Goal: Transaction & Acquisition: Subscribe to service/newsletter

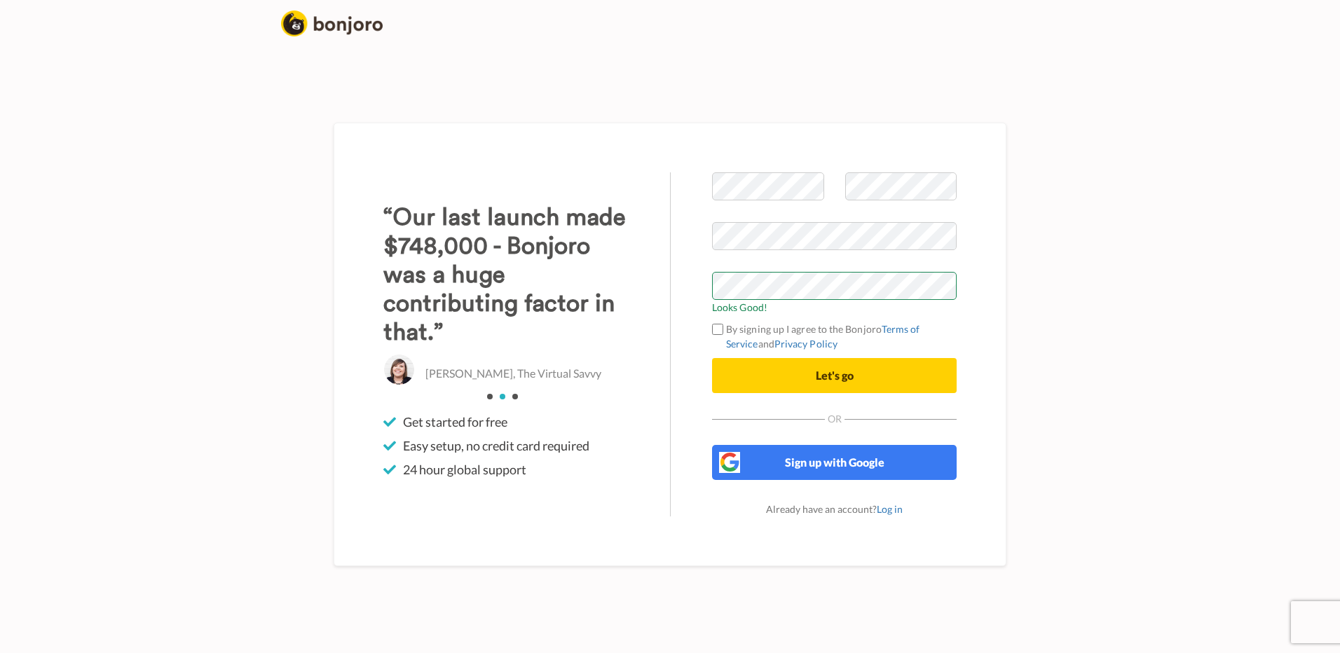
click at [759, 356] on form "Looks Good! By signing up I agree to the Bonjoro Terms of Service and Privacy P…" at bounding box center [834, 282] width 245 height 221
click at [766, 365] on button "Let's go" at bounding box center [834, 375] width 245 height 35
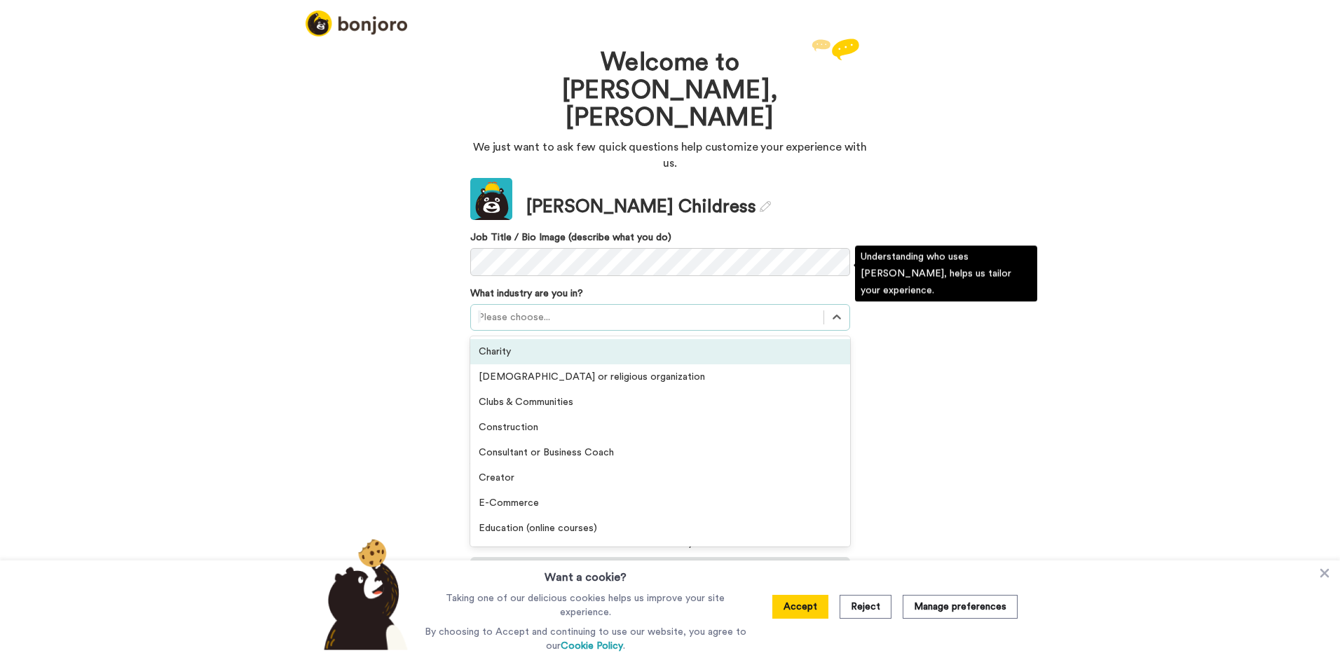
click at [790, 309] on div at bounding box center [647, 317] width 339 height 17
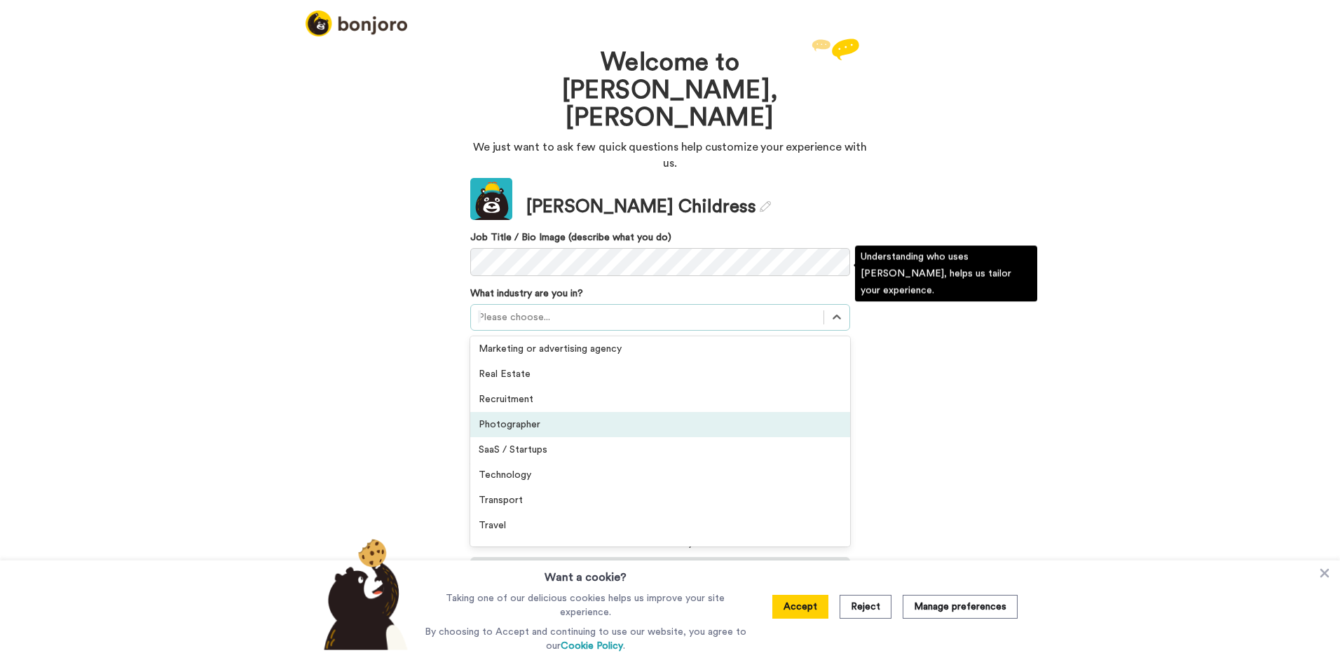
scroll to position [325, 0]
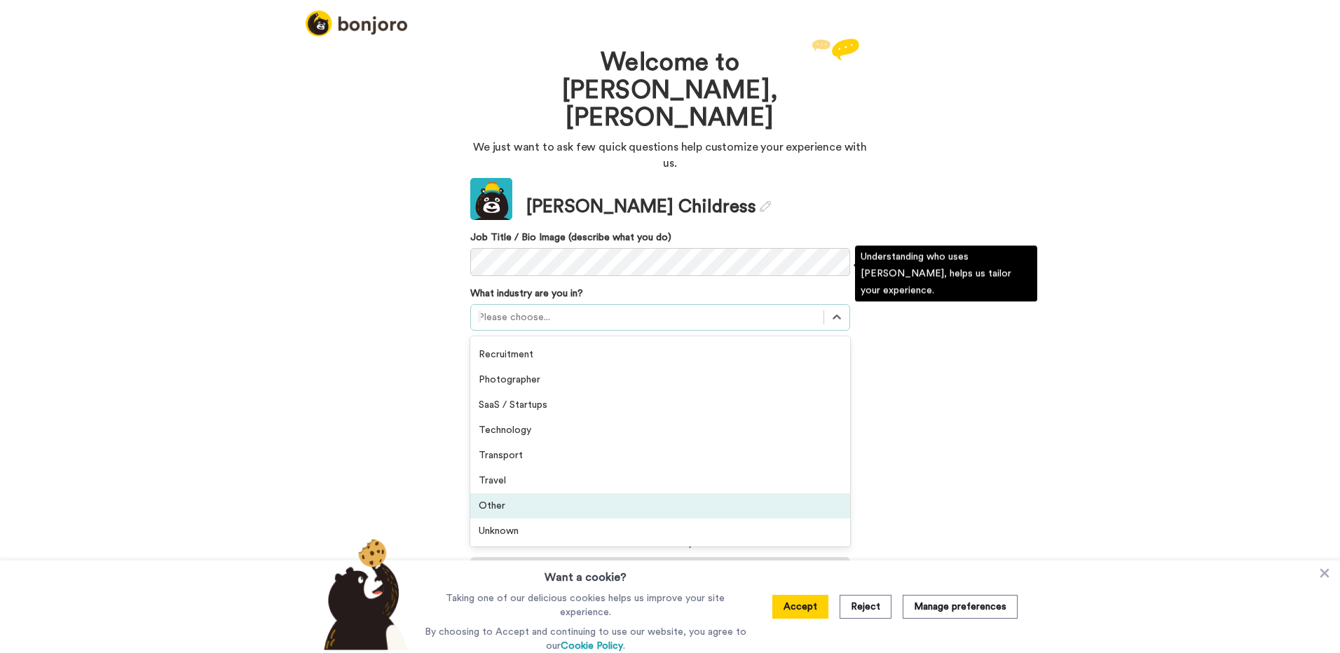
click at [645, 494] on div "Other" at bounding box center [660, 506] width 380 height 25
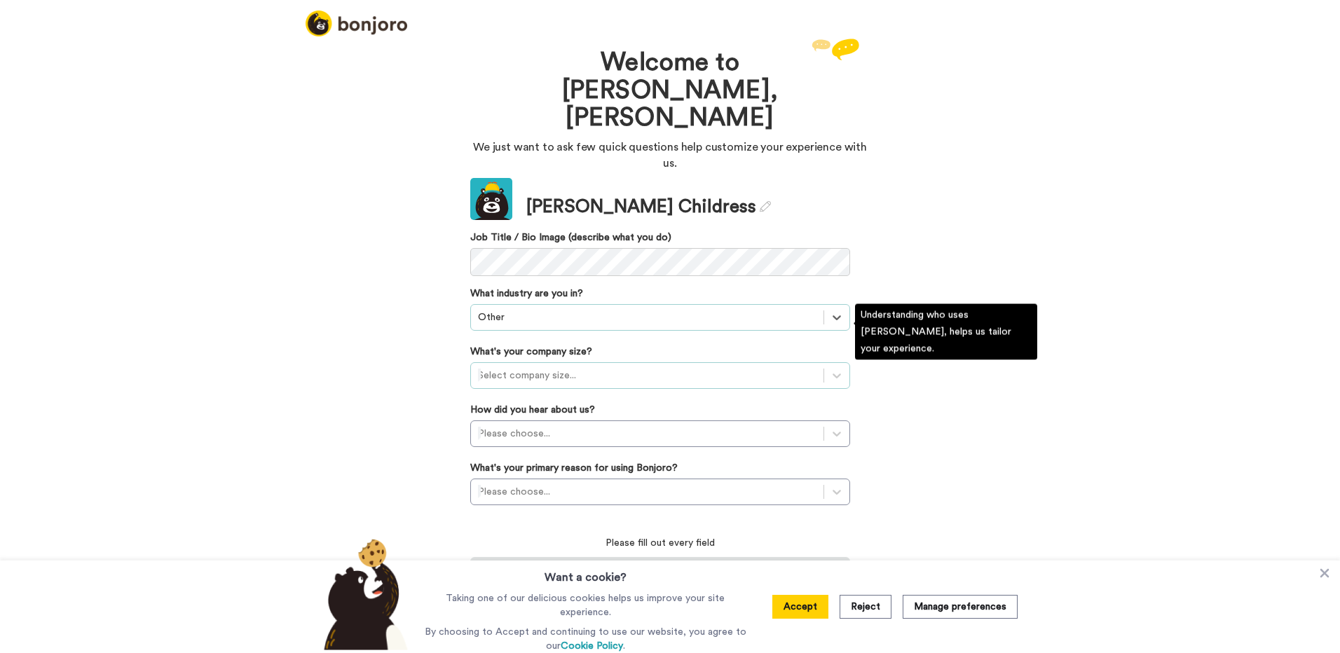
click at [731, 367] on div at bounding box center [647, 375] width 339 height 17
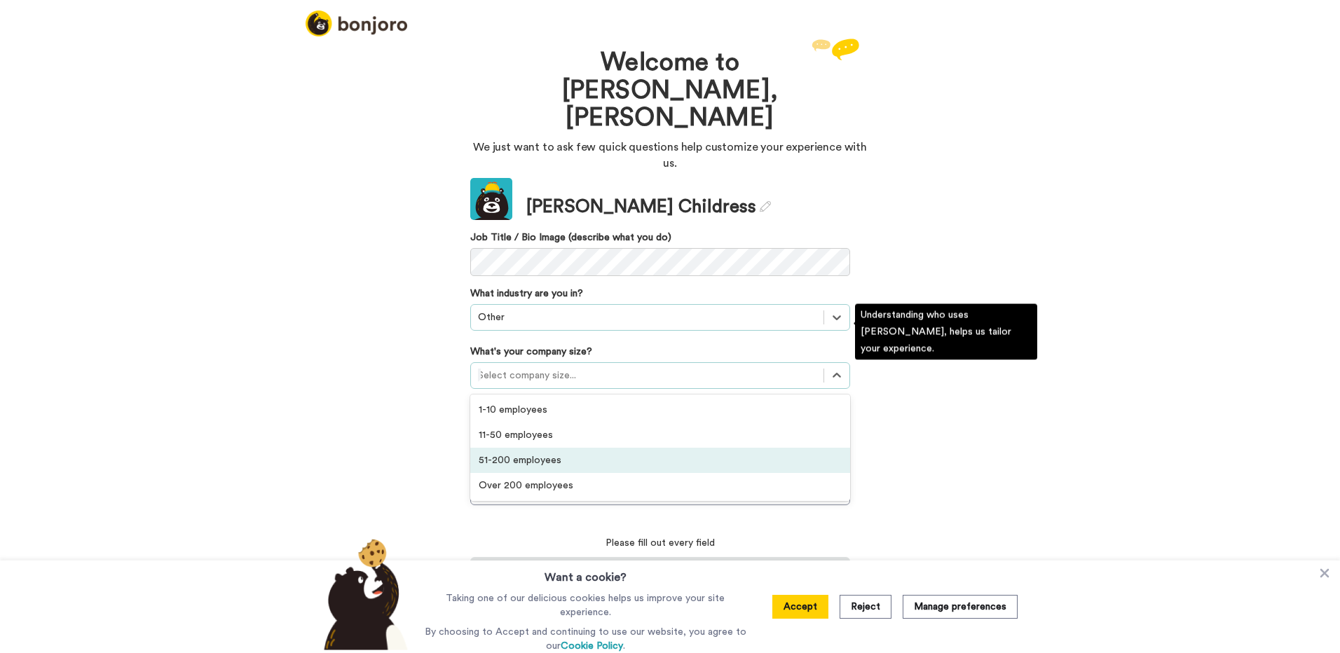
click at [664, 448] on div "51-200 employees" at bounding box center [660, 460] width 380 height 25
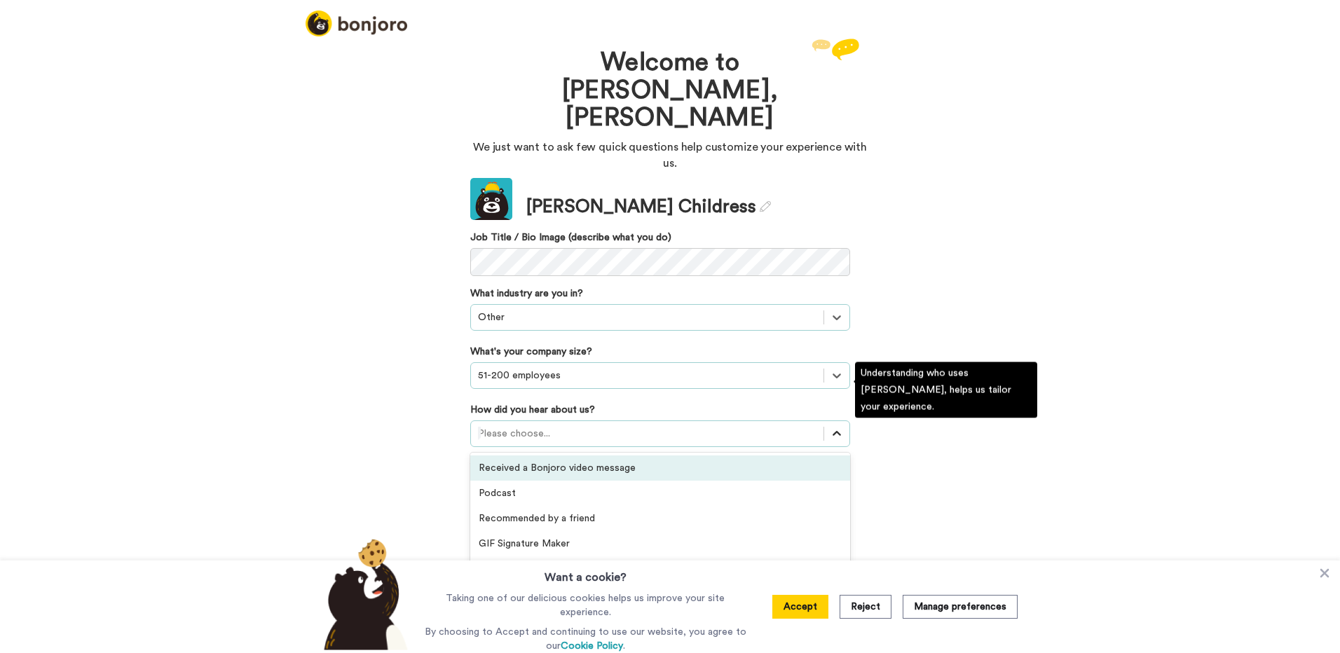
click at [839, 427] on icon at bounding box center [837, 434] width 14 height 14
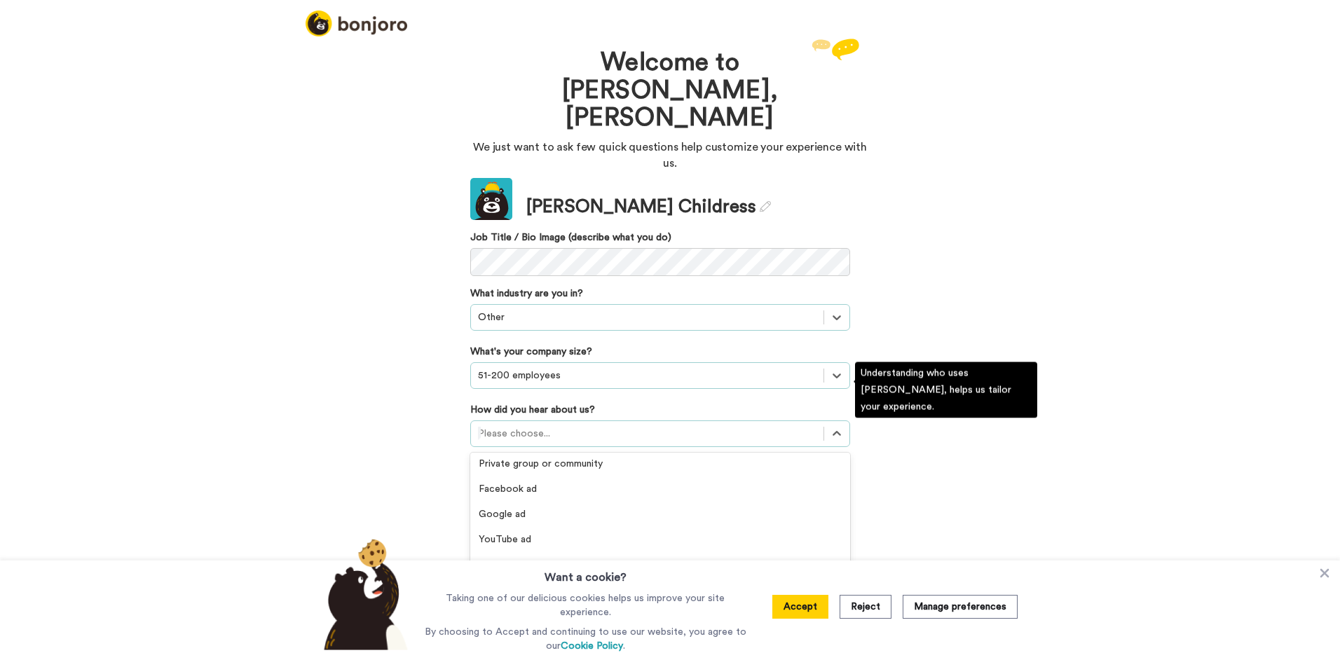
scroll to position [210, 0]
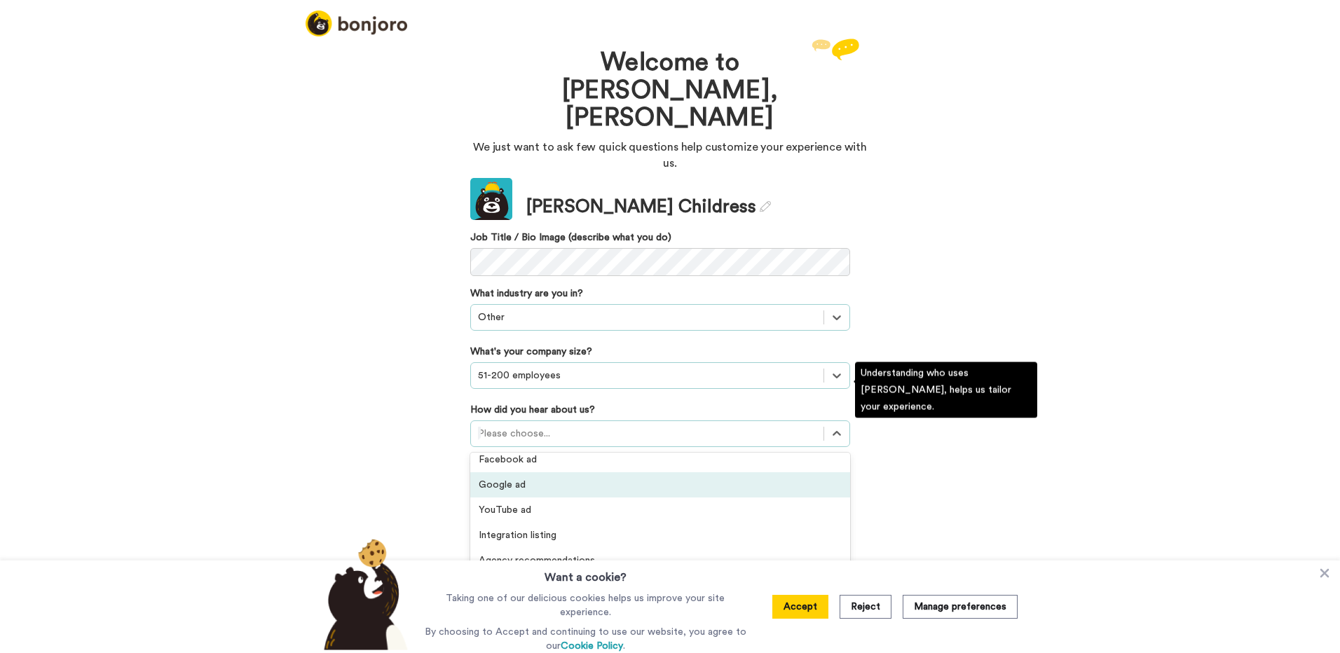
click at [618, 473] on div "Google ad" at bounding box center [660, 485] width 380 height 25
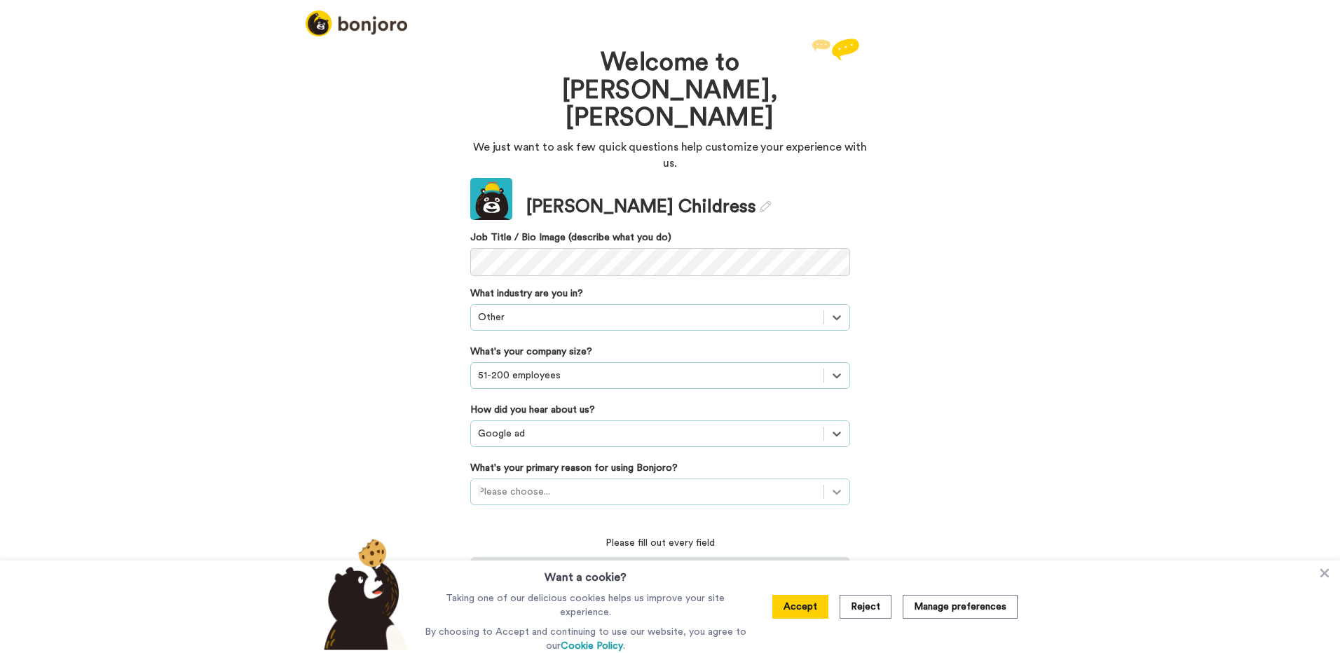
click at [844, 480] on div at bounding box center [836, 492] width 25 height 25
click at [731, 564] on div "Converting leads" at bounding box center [660, 576] width 380 height 25
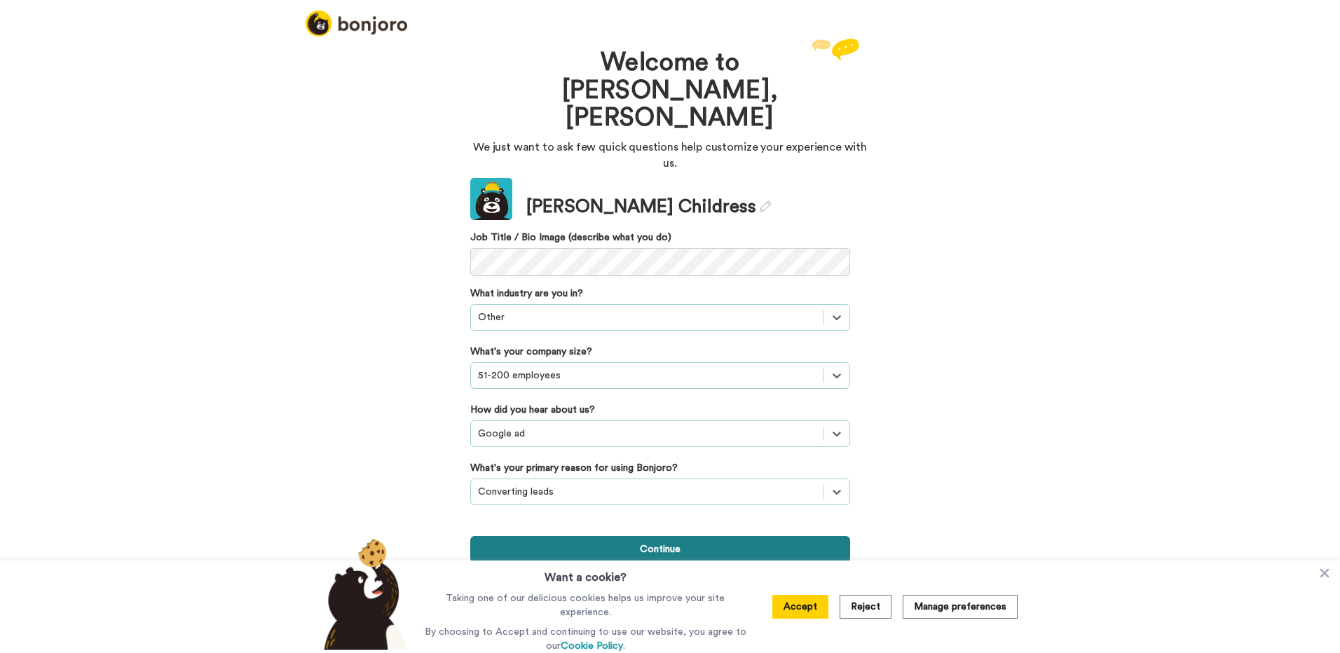
click at [766, 536] on button "Continue" at bounding box center [660, 549] width 380 height 27
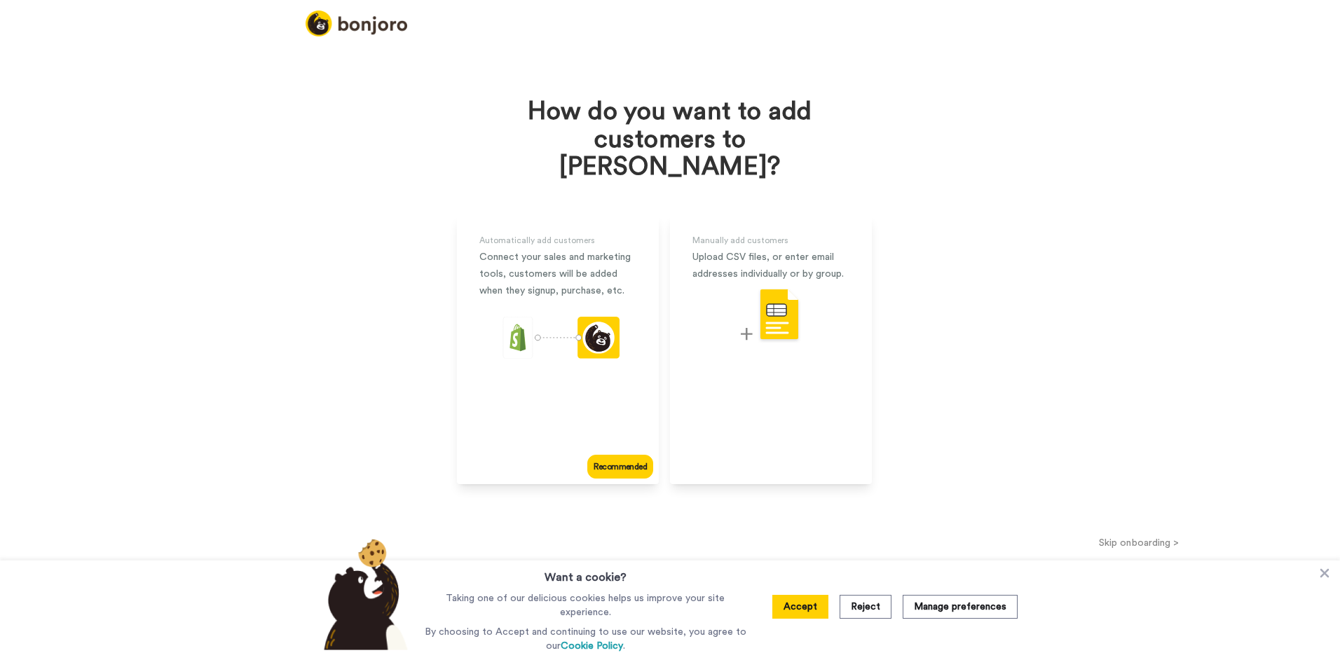
click at [1128, 536] on button "Skip onboarding >" at bounding box center [1139, 543] width 402 height 15
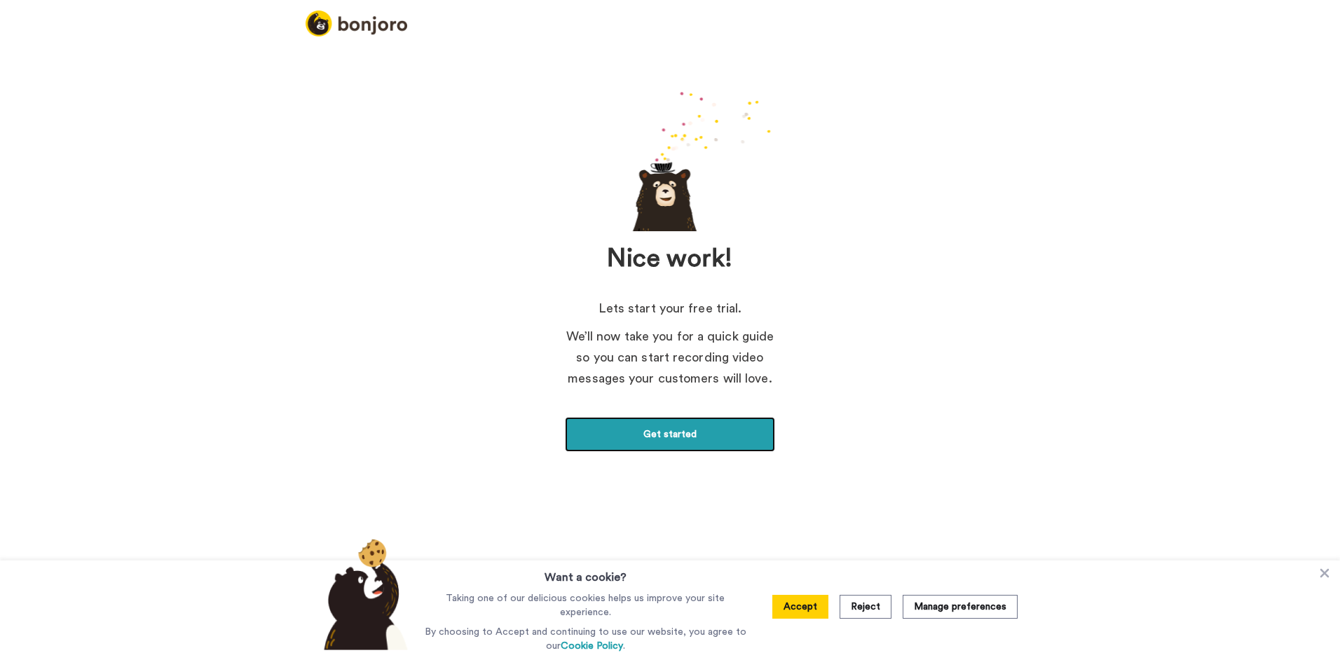
click at [754, 444] on link "Get started" at bounding box center [670, 434] width 210 height 35
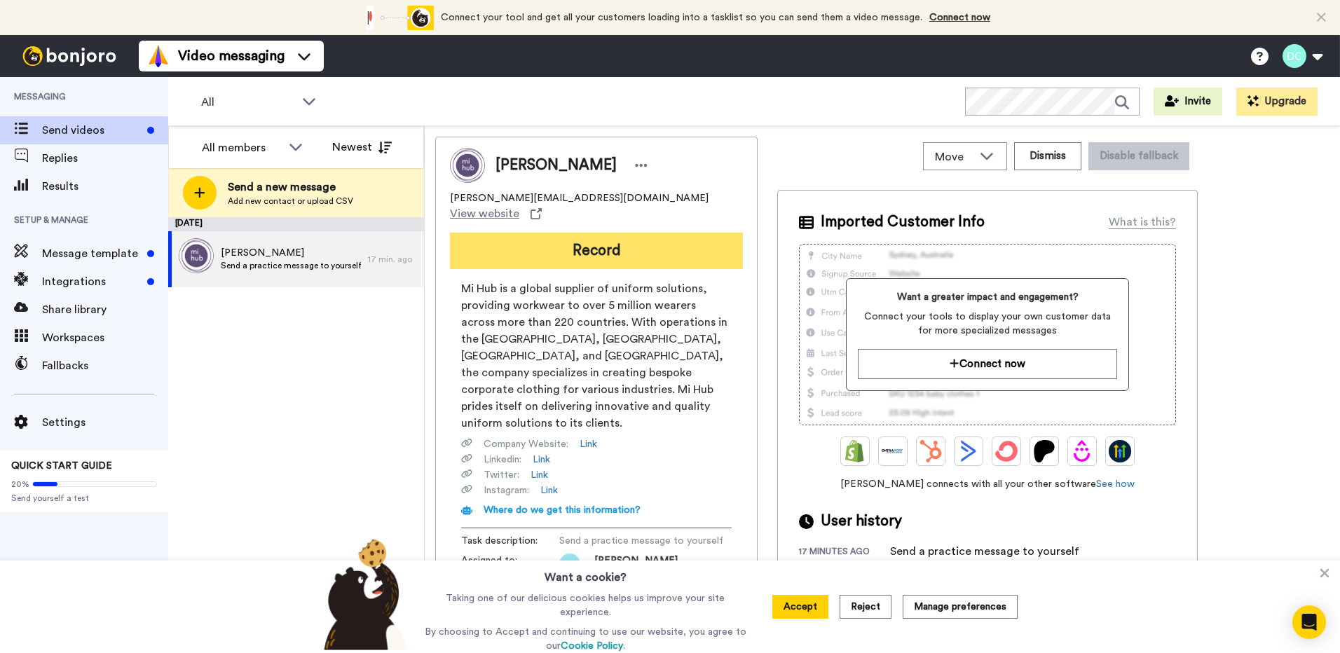
click at [602, 238] on button "Record" at bounding box center [596, 251] width 293 height 36
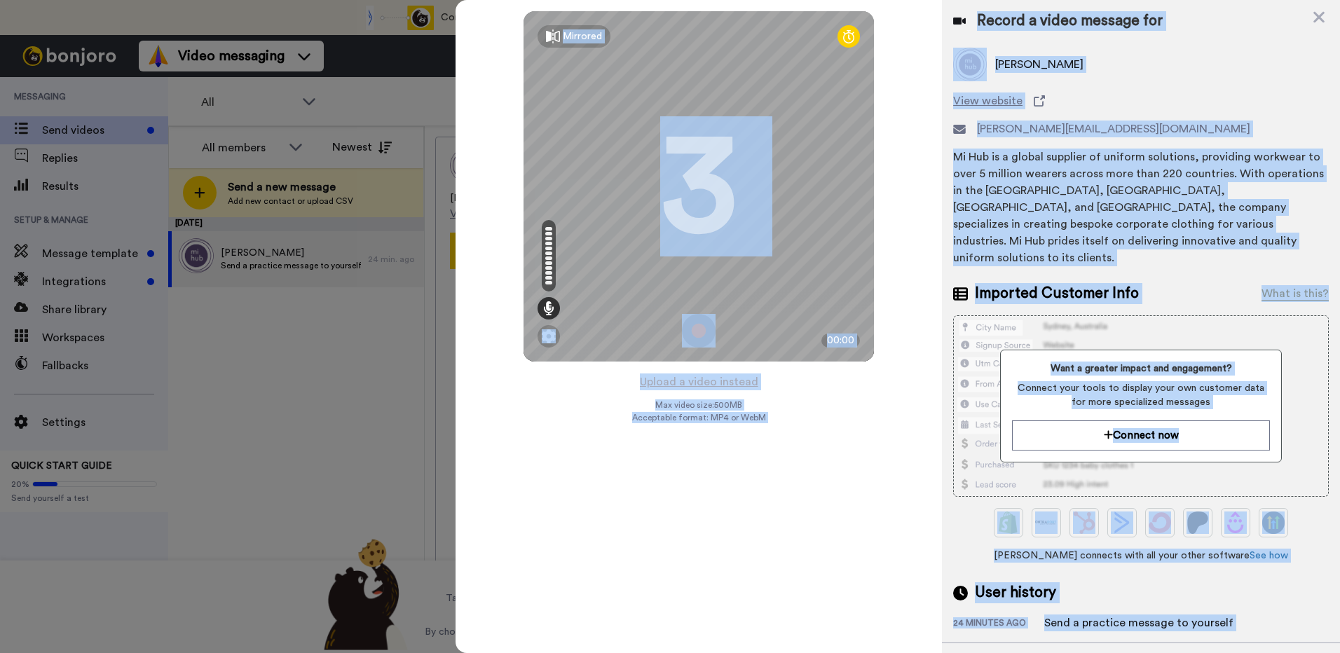
drag, startPoint x: 1322, startPoint y: 22, endPoint x: 884, endPoint y: 215, distance: 479.0
click at [884, 215] on div "Mirrored Redo 3 00:00 Upload a video instead Max video size: 500 MB Acceptable …" at bounding box center [898, 326] width 885 height 653
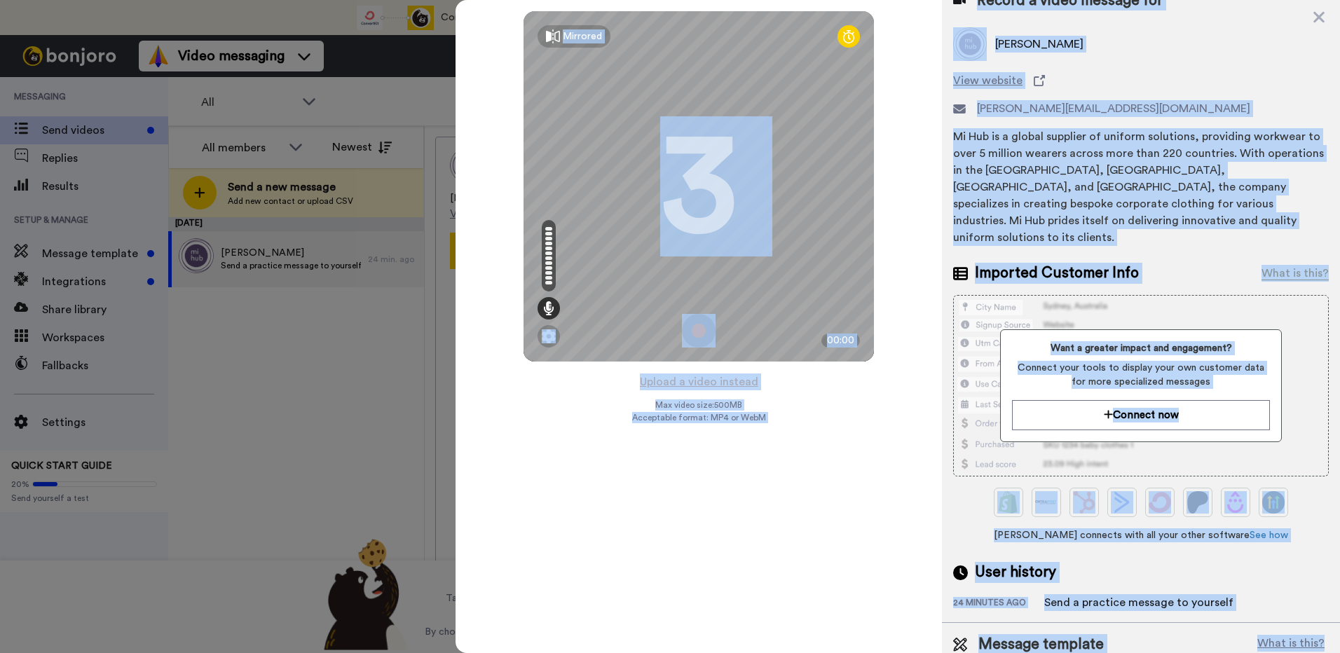
scroll to position [38, 0]
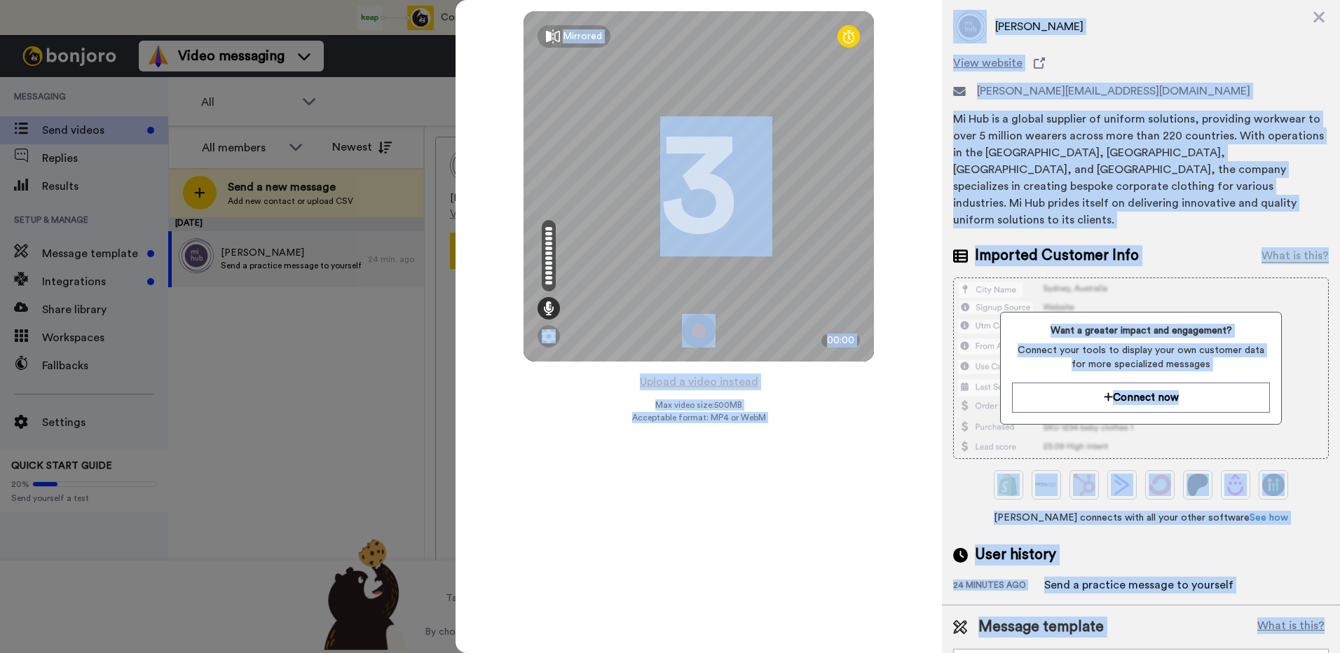
click at [1057, 168] on div "Mi Hub is a global supplier of uniform solutions, providing workwear to over 5 …" at bounding box center [1141, 170] width 376 height 118
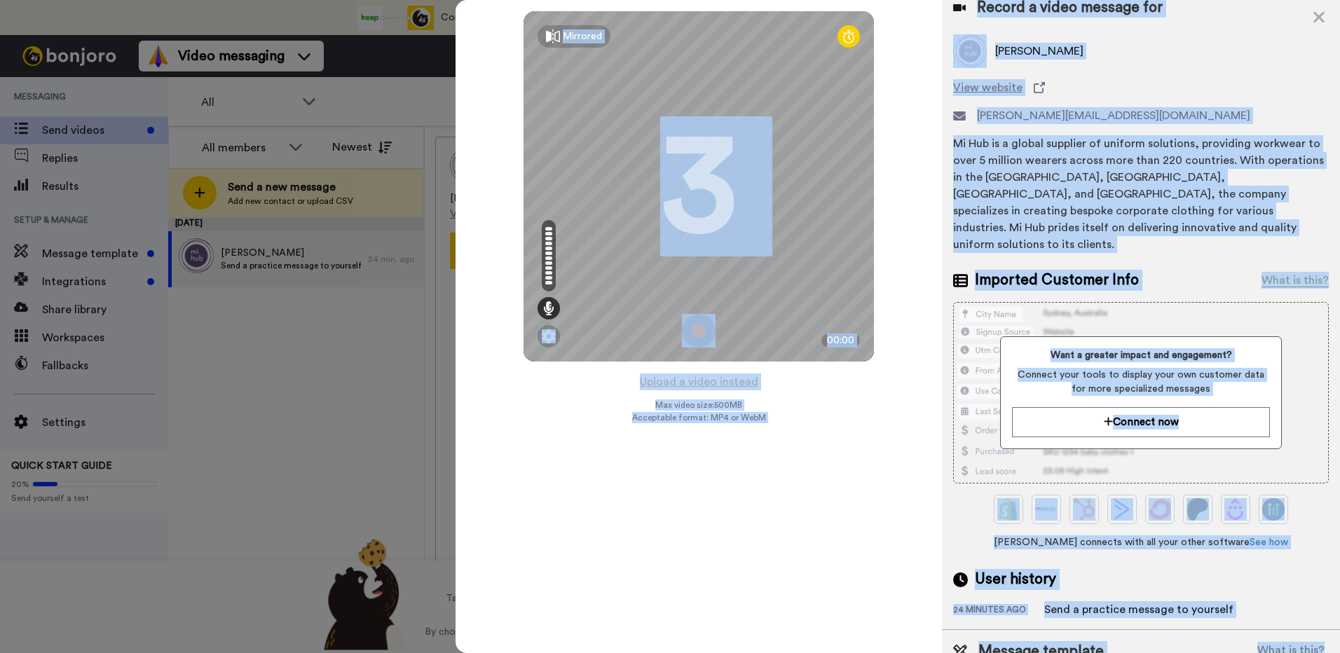
scroll to position [0, 0]
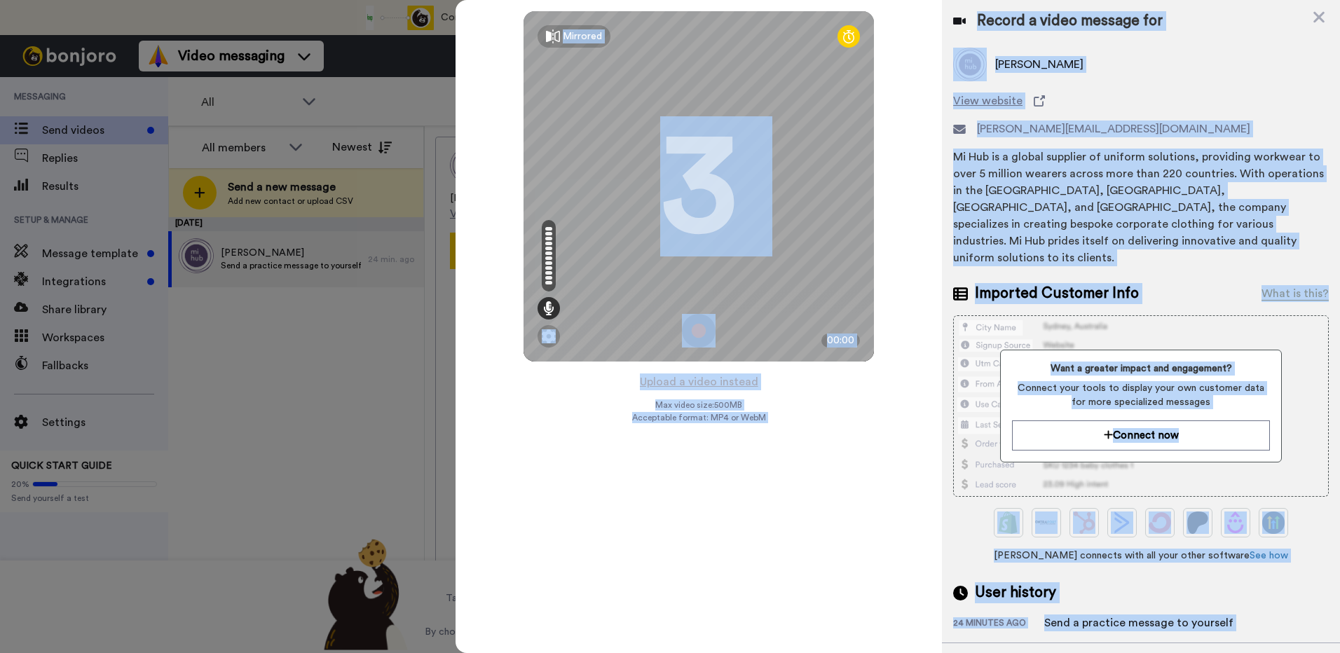
click at [1189, 186] on div "Mi Hub is a global supplier of uniform solutions, providing workwear to over 5 …" at bounding box center [1141, 208] width 376 height 118
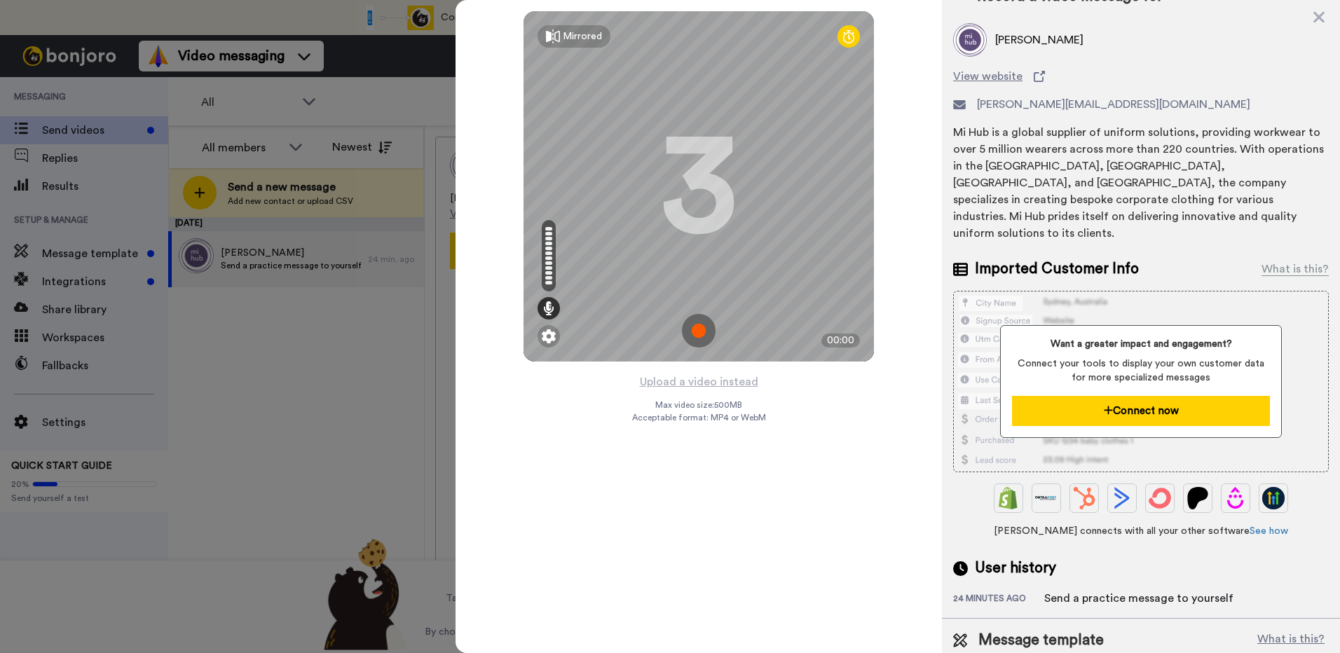
scroll to position [38, 0]
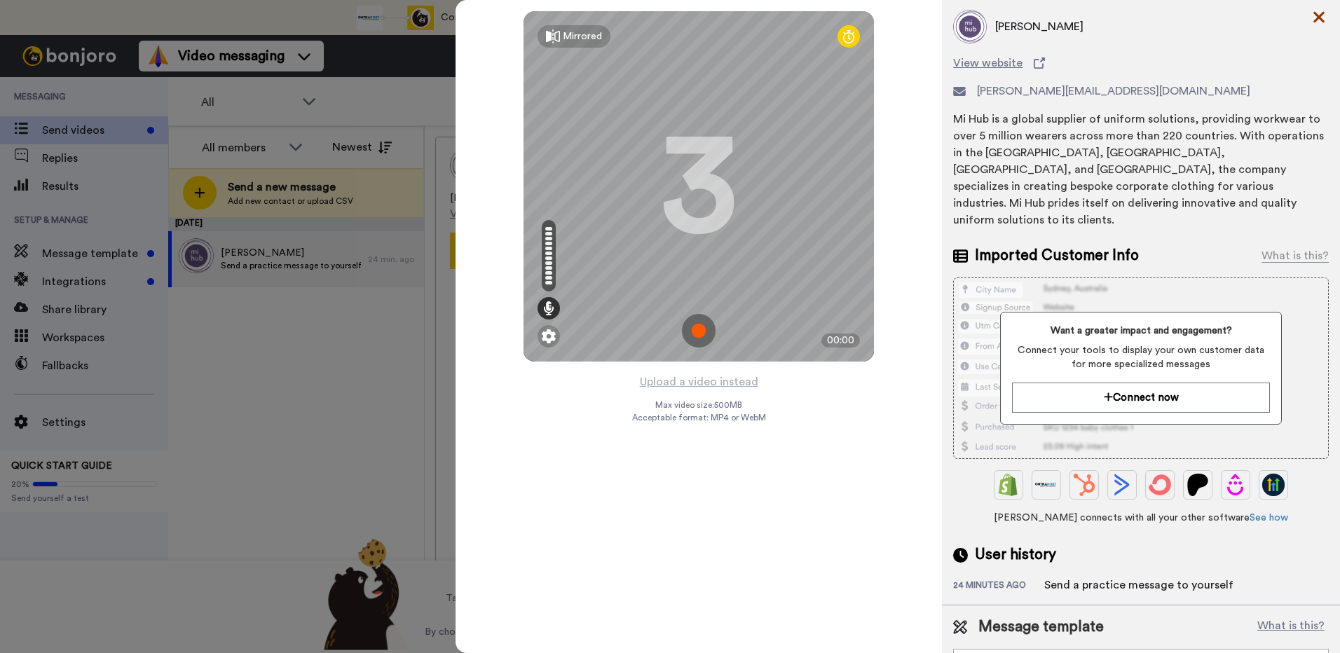
click at [1319, 18] on icon at bounding box center [1319, 17] width 11 height 11
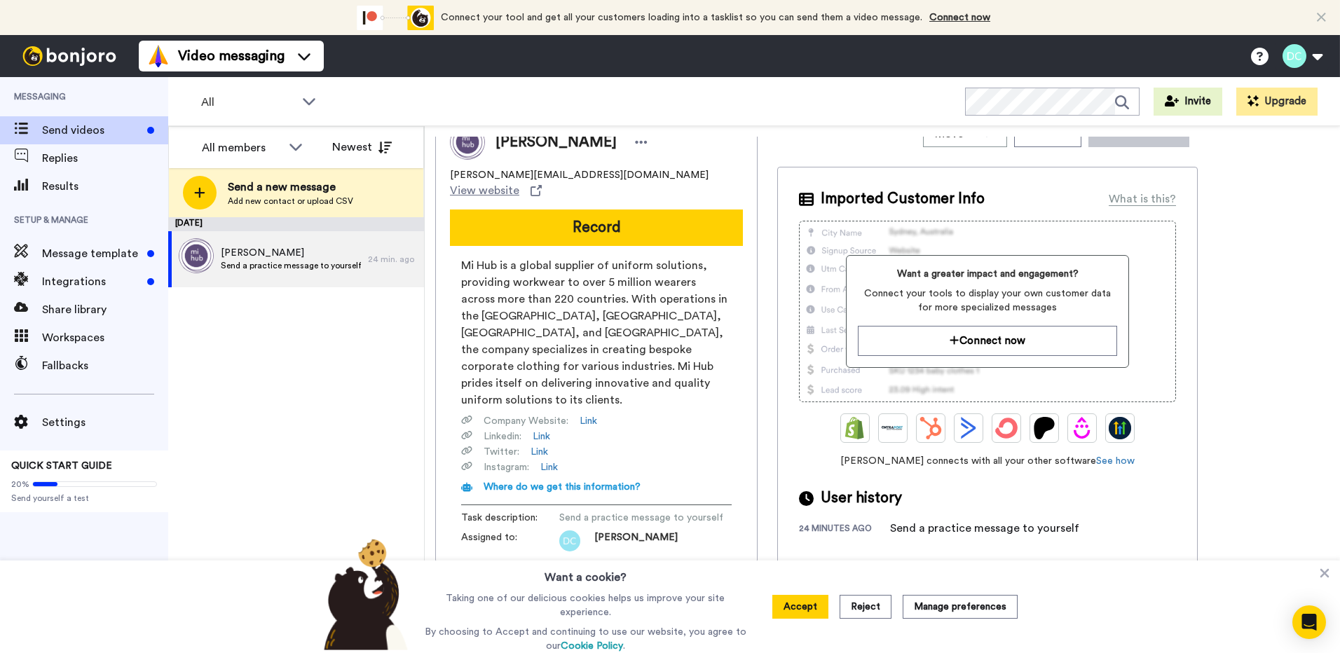
scroll to position [36, 0]
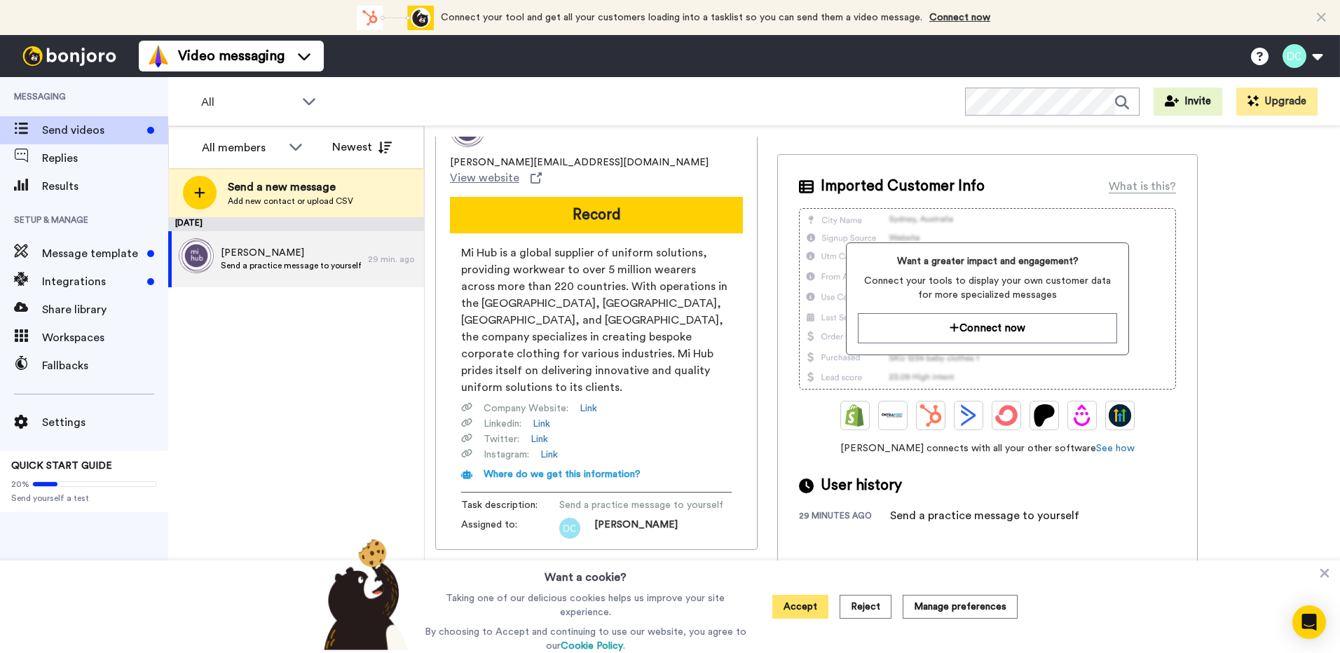
click at [815, 609] on button "Accept" at bounding box center [801, 607] width 56 height 24
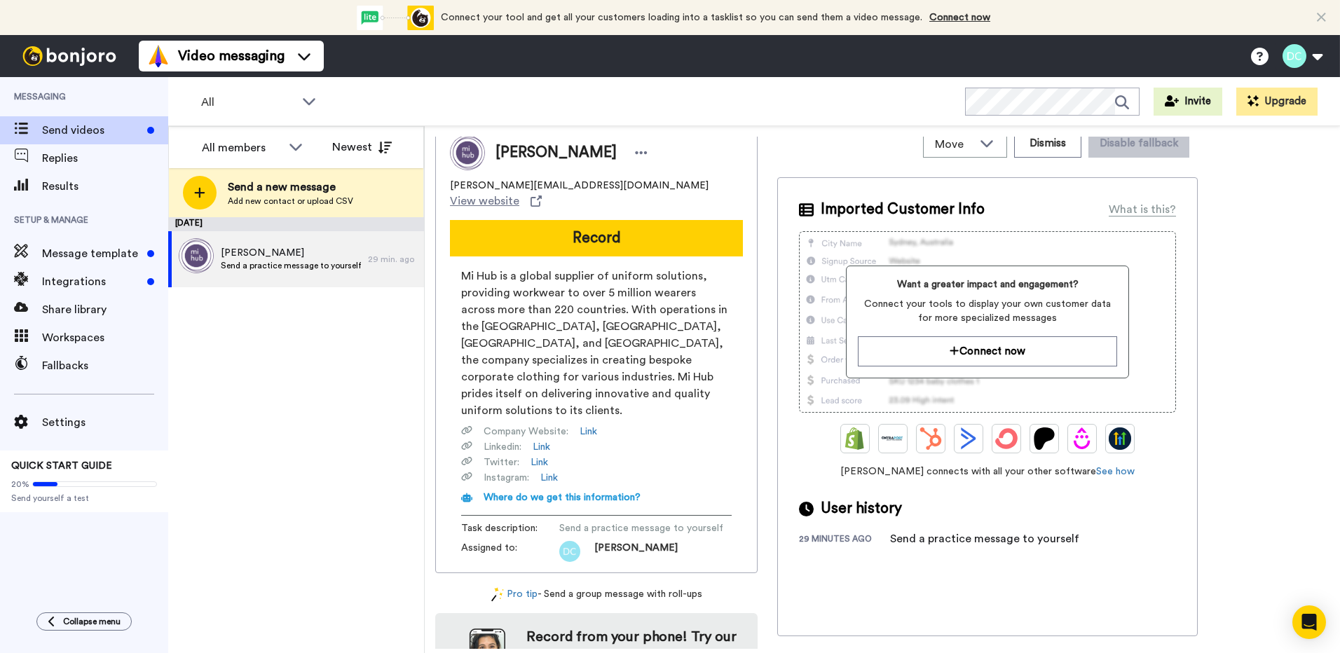
scroll to position [0, 0]
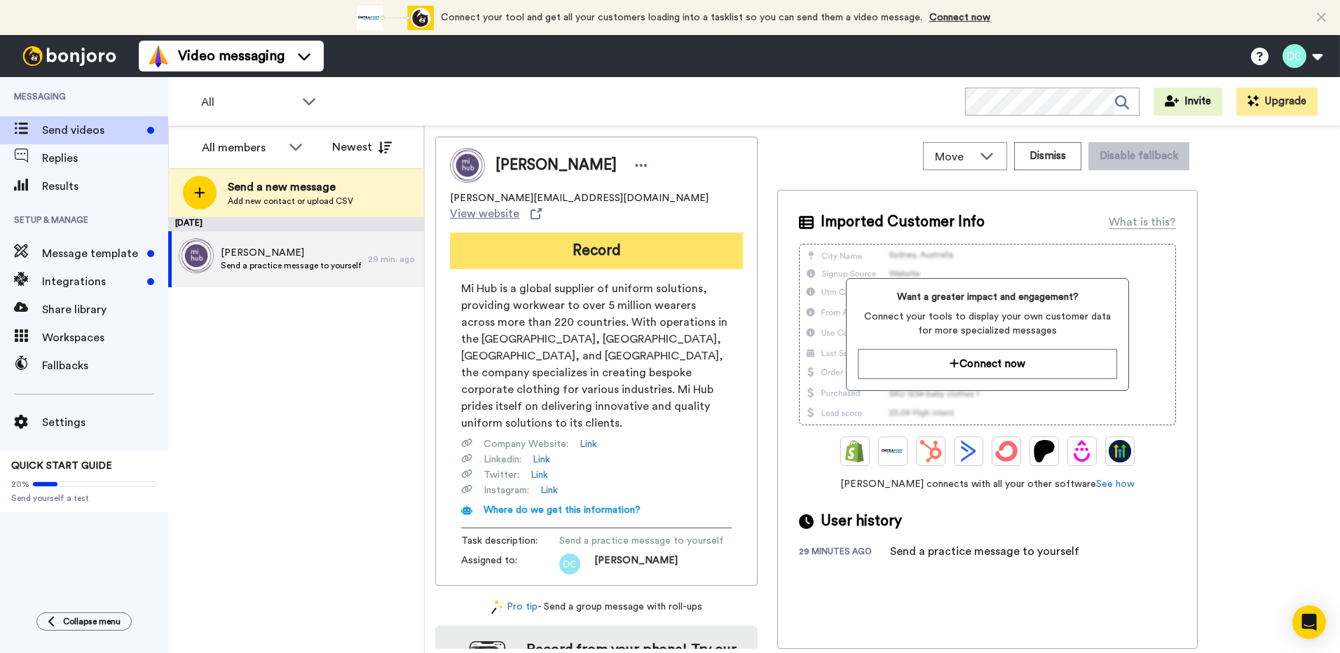
click at [550, 244] on button "Record" at bounding box center [596, 251] width 293 height 36
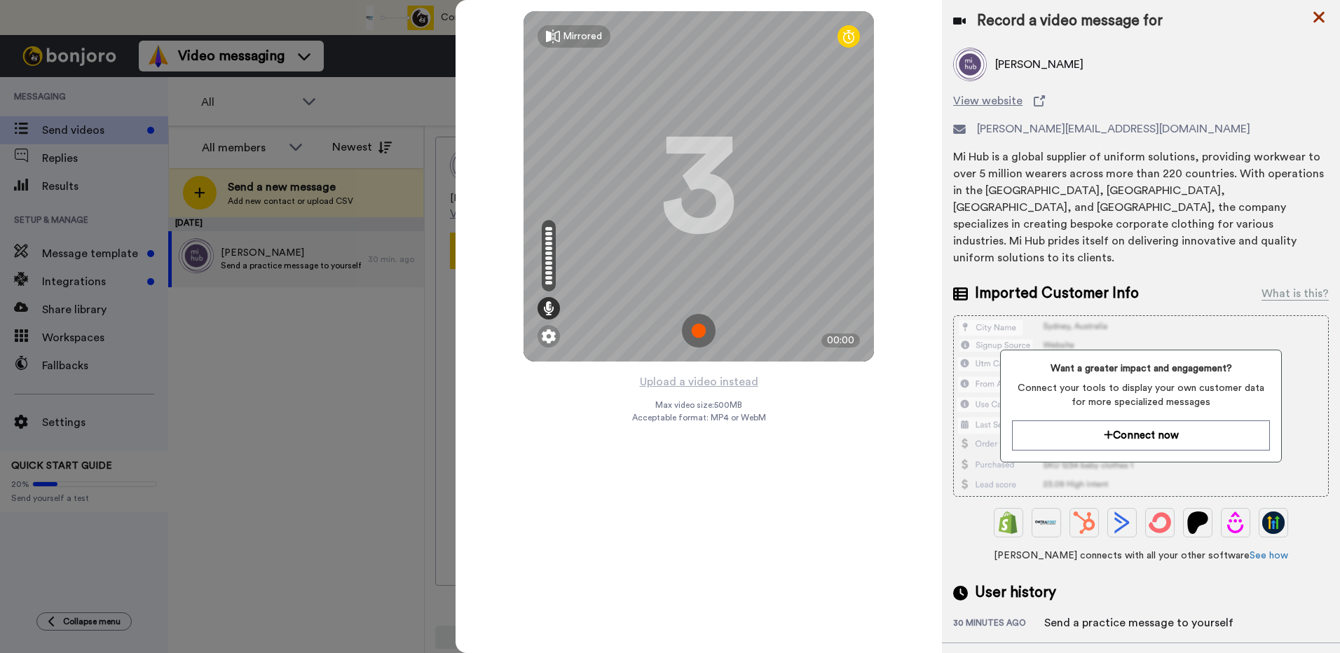
click at [1318, 20] on icon at bounding box center [1319, 17] width 11 height 11
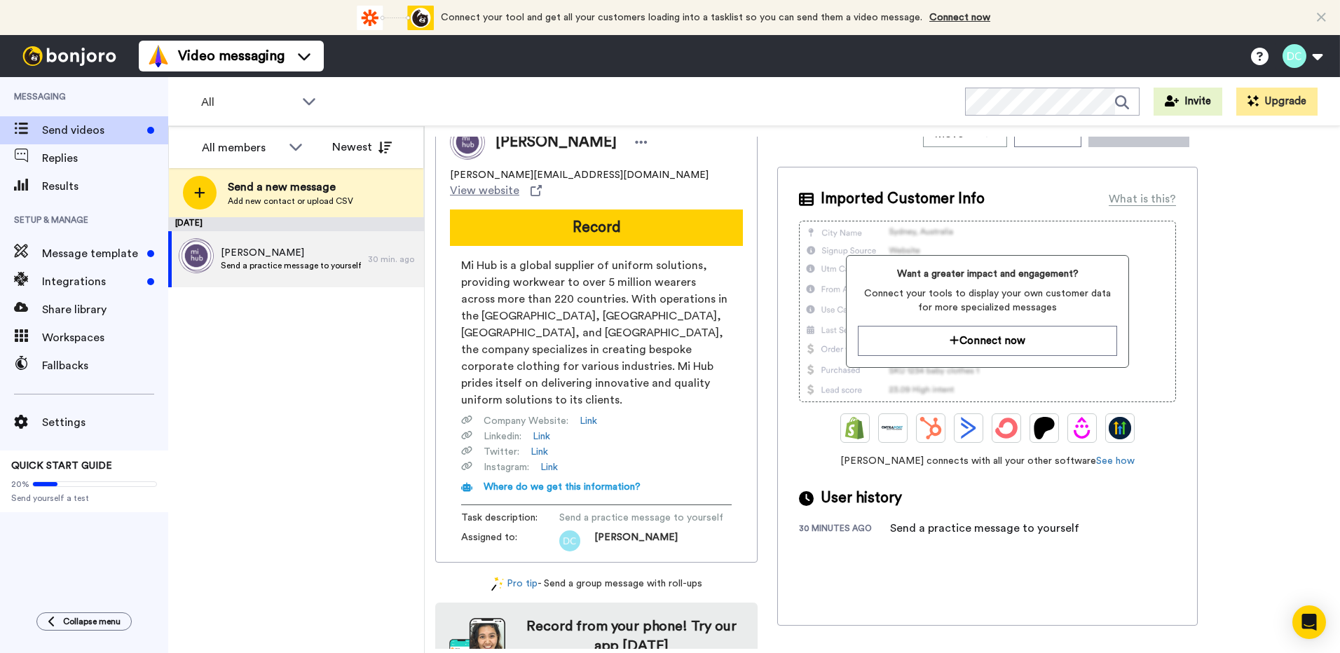
scroll to position [36, 0]
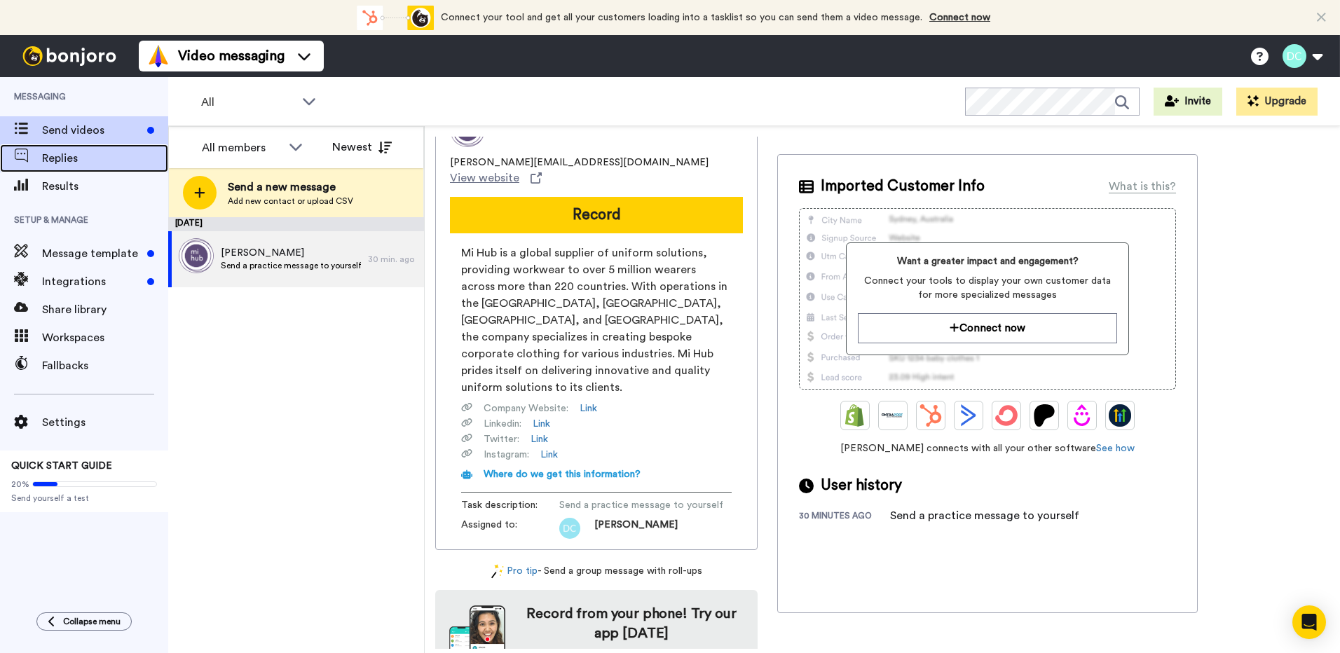
click at [90, 156] on span "Replies" at bounding box center [105, 158] width 126 height 17
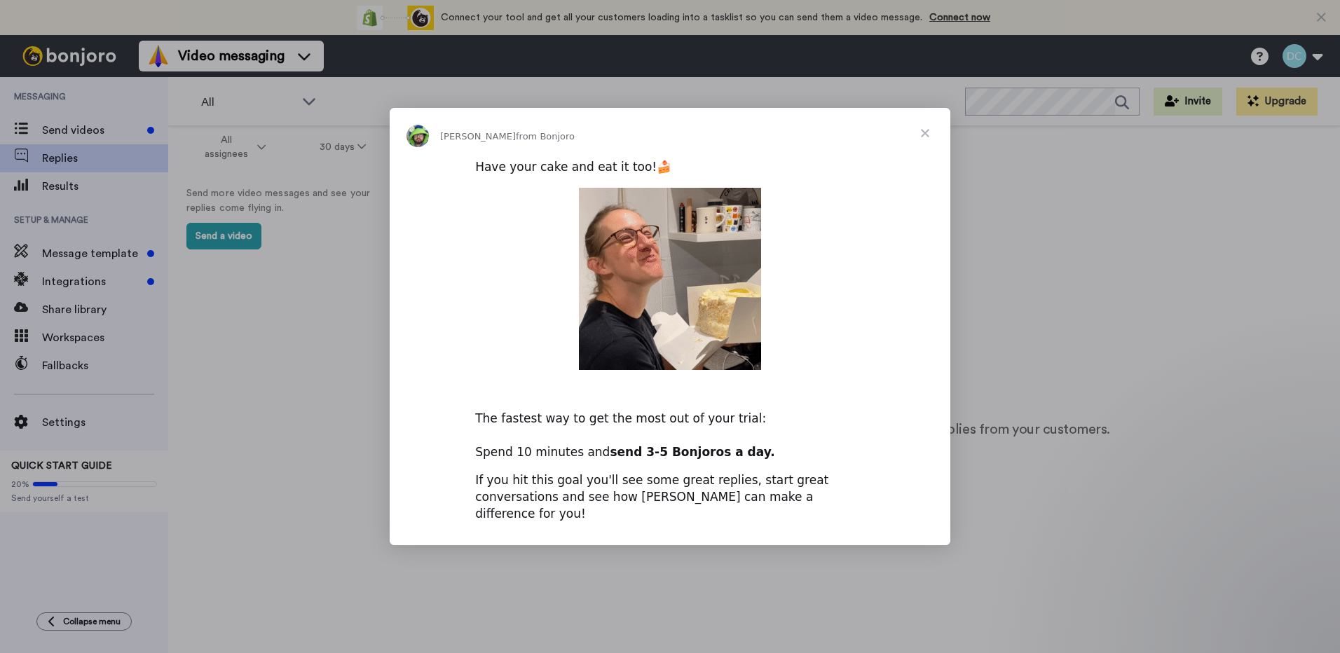
click at [921, 133] on span "Close" at bounding box center [925, 133] width 50 height 50
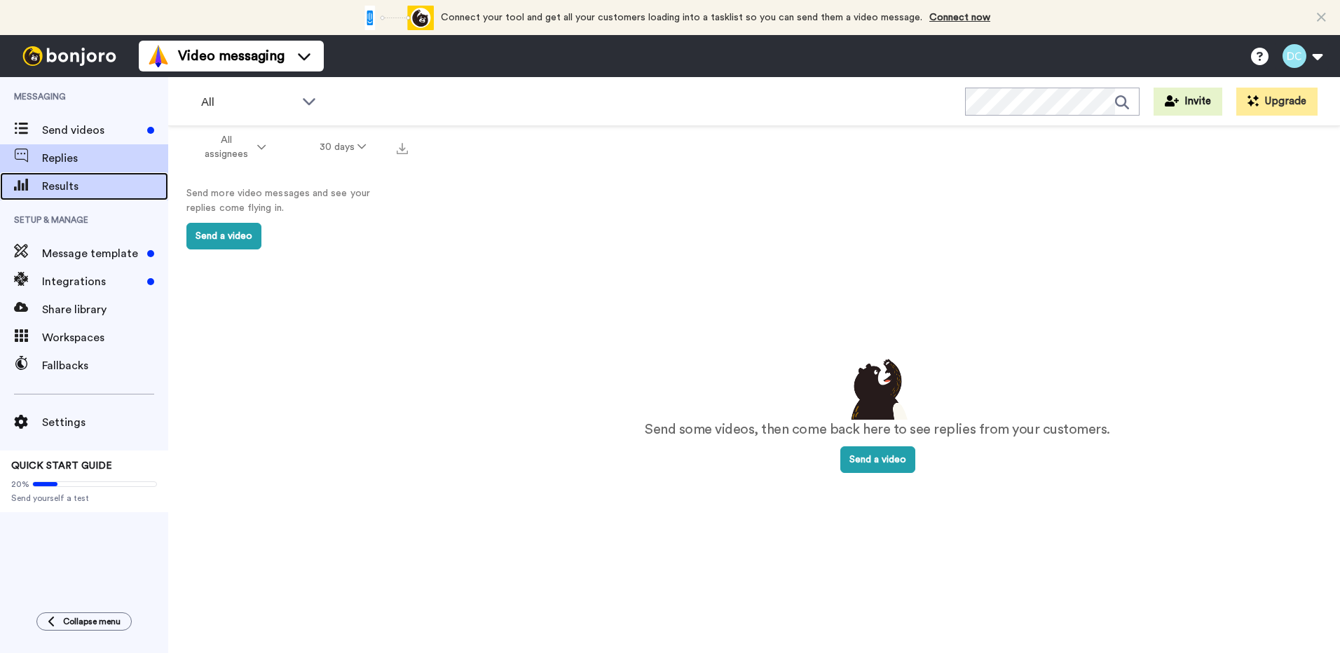
click at [128, 186] on span "Results" at bounding box center [105, 186] width 126 height 17
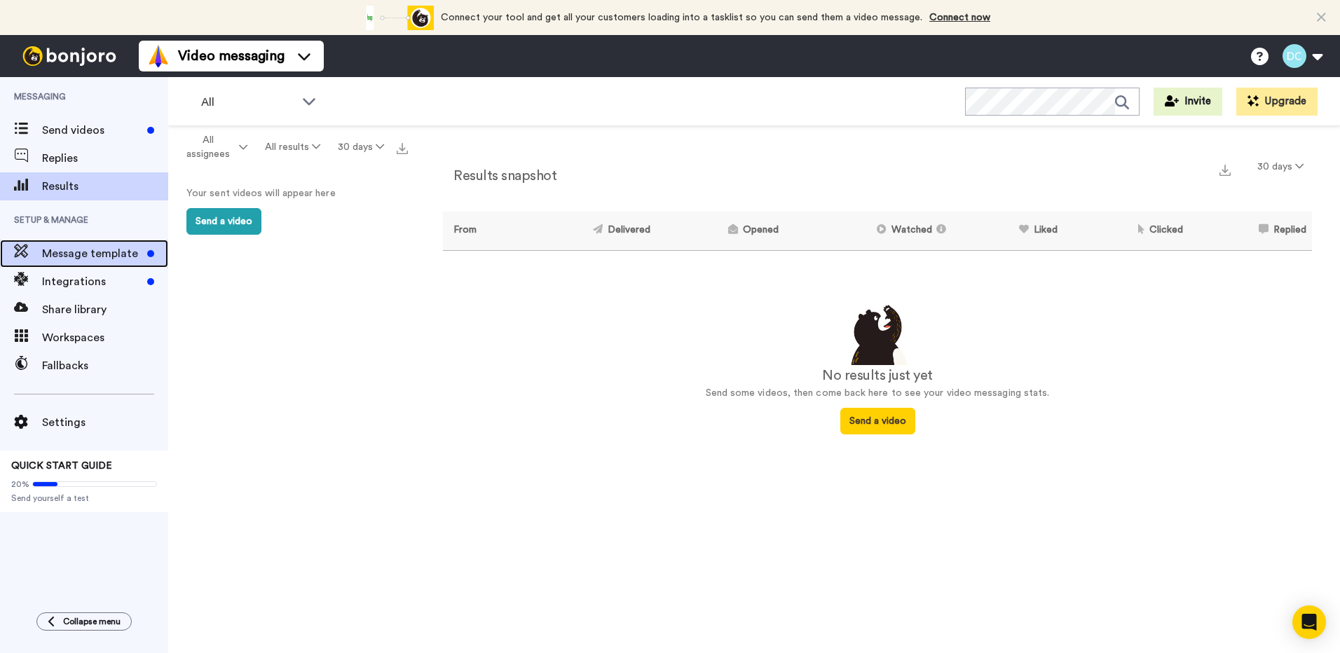
click at [95, 250] on span "Message template" at bounding box center [92, 253] width 100 height 17
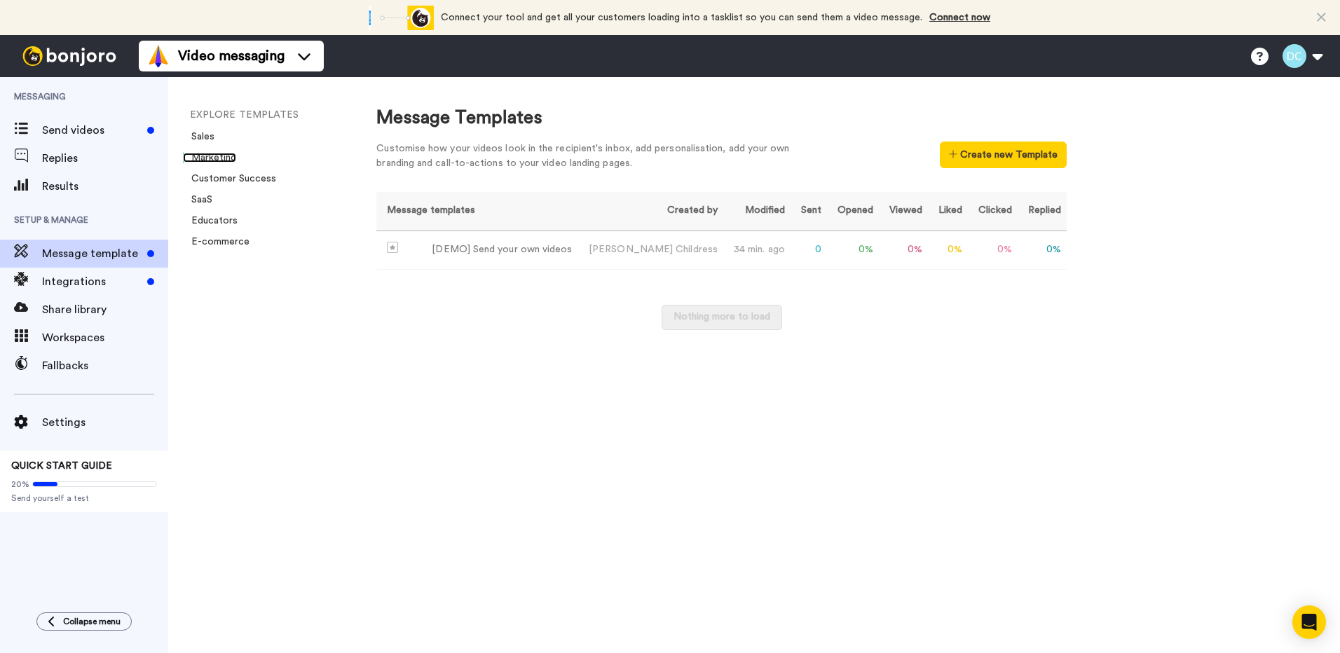
click at [231, 155] on link "Marketing" at bounding box center [209, 158] width 53 height 10
click at [225, 155] on link "Marketing" at bounding box center [209, 158] width 53 height 10
click at [204, 136] on link "Sales" at bounding box center [199, 137] width 32 height 10
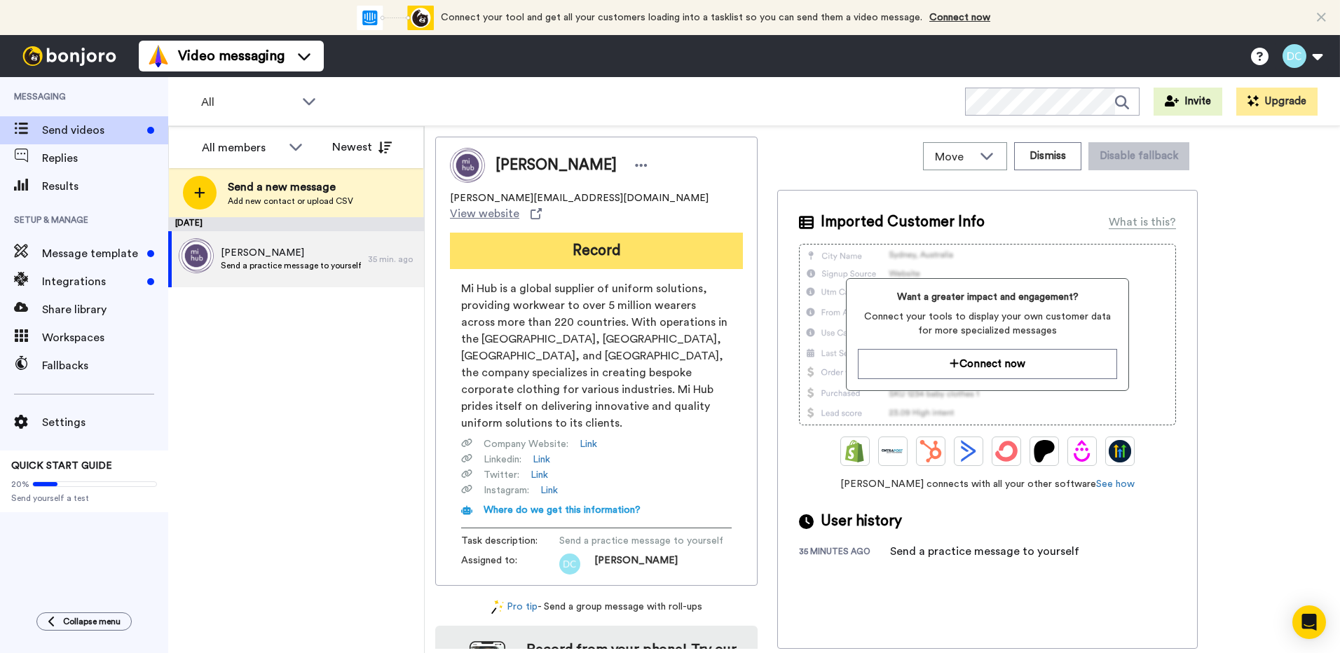
click at [697, 244] on button "Record" at bounding box center [596, 251] width 293 height 36
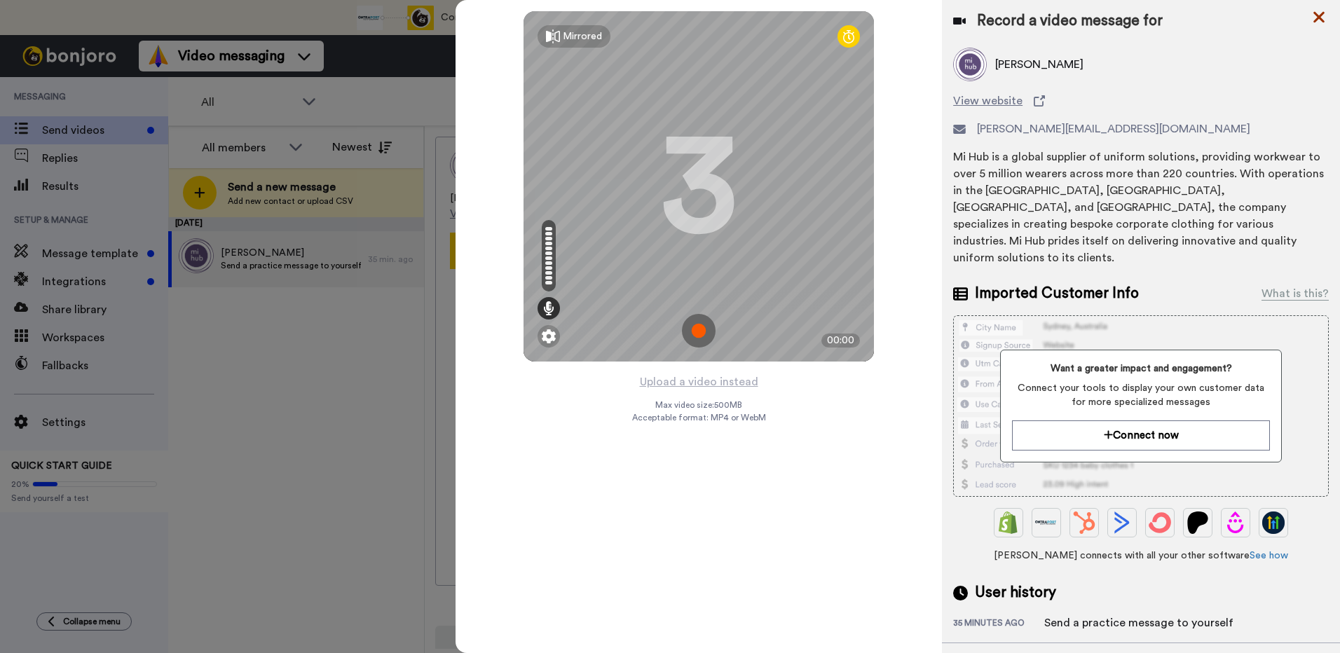
click at [1320, 12] on icon at bounding box center [1319, 17] width 14 height 18
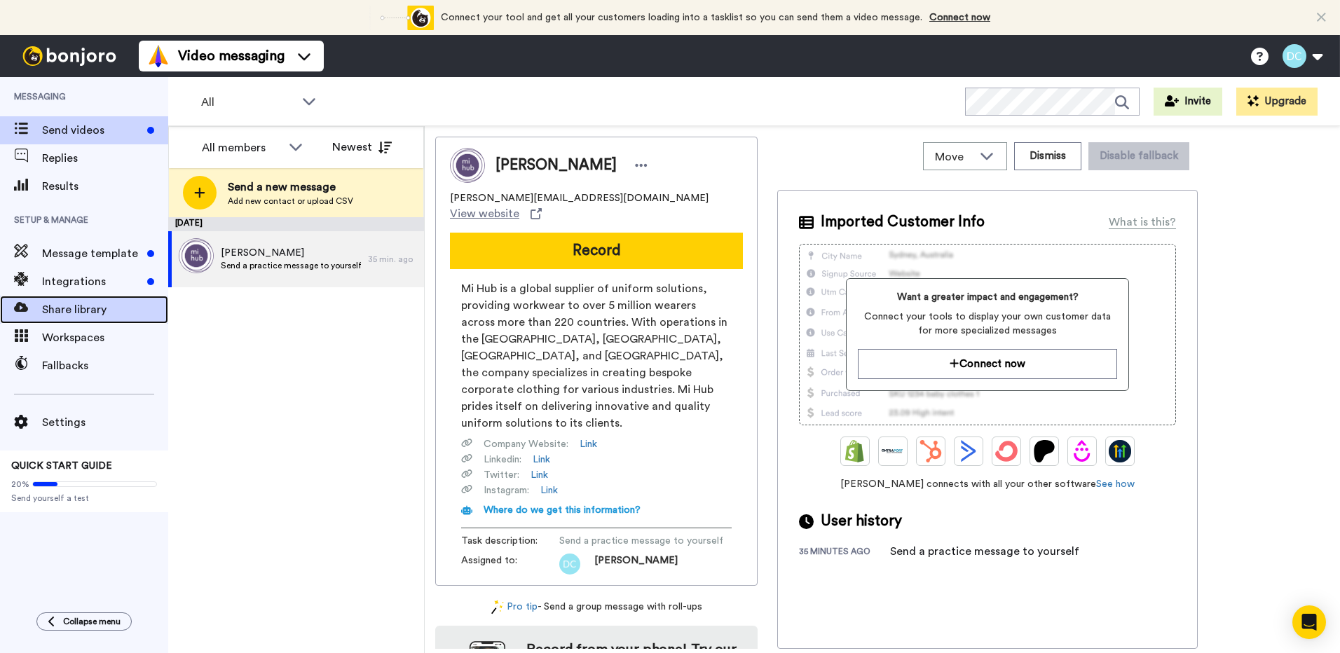
click at [111, 304] on span "Share library" at bounding box center [105, 309] width 126 height 17
